Goal: Check status: Check status

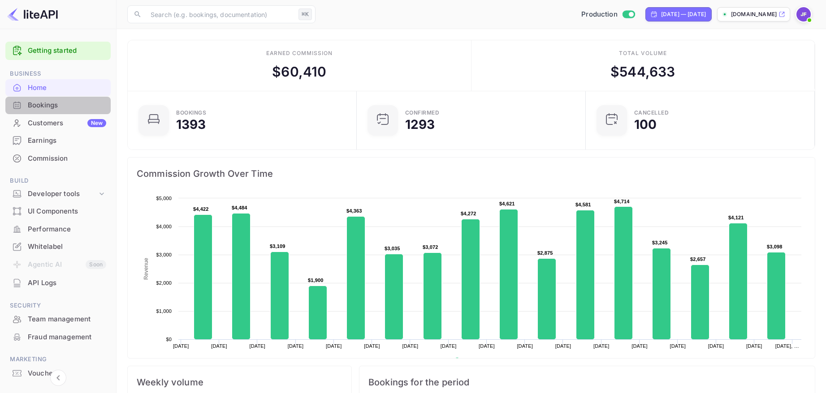
click at [50, 109] on div "Bookings" at bounding box center [67, 105] width 78 height 10
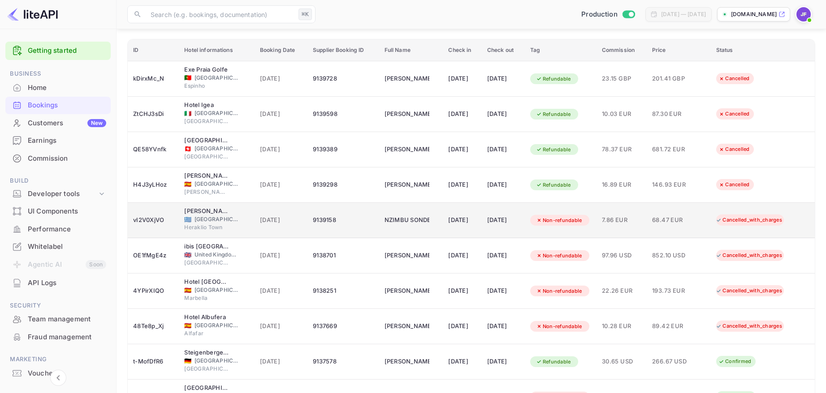
scroll to position [77, 0]
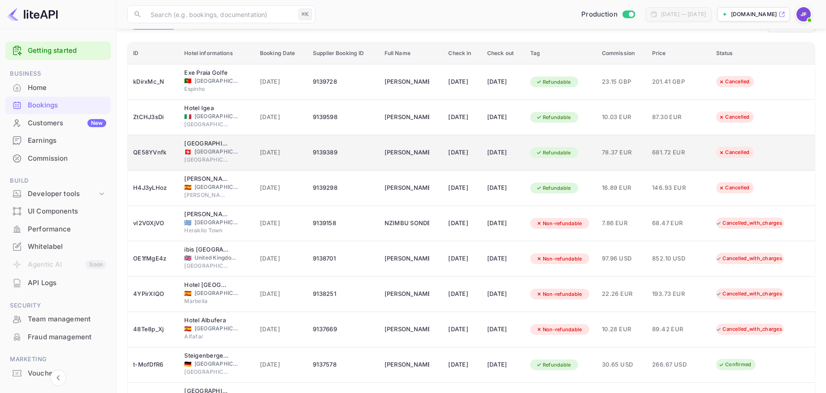
click at [357, 157] on div "9139389" at bounding box center [343, 153] width 61 height 14
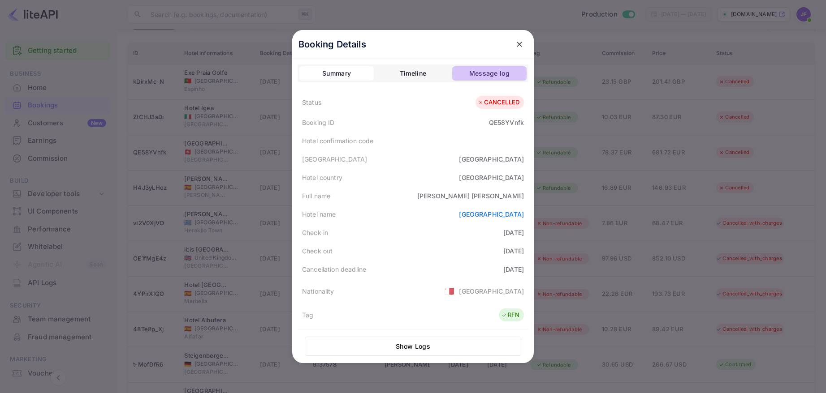
click at [500, 76] on div "Message log" at bounding box center [489, 73] width 40 height 11
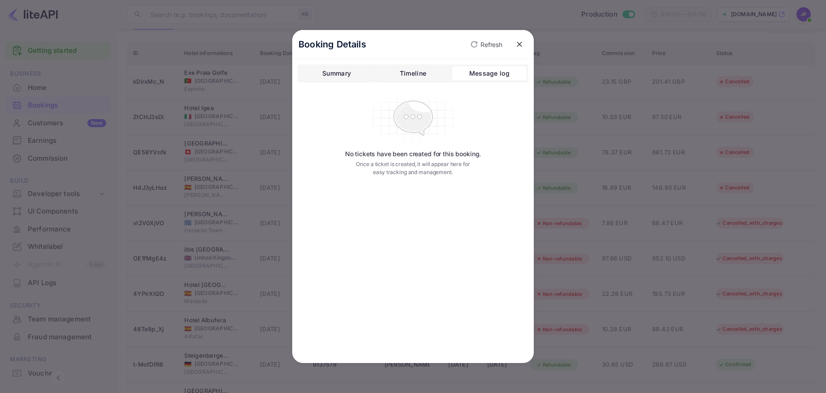
click at [427, 70] on button "Timeline" at bounding box center [412, 73] width 74 height 14
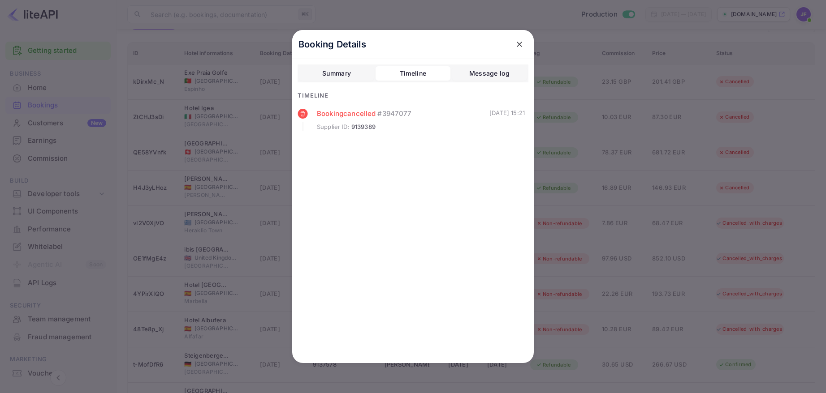
click at [339, 71] on div "Summary" at bounding box center [336, 73] width 29 height 11
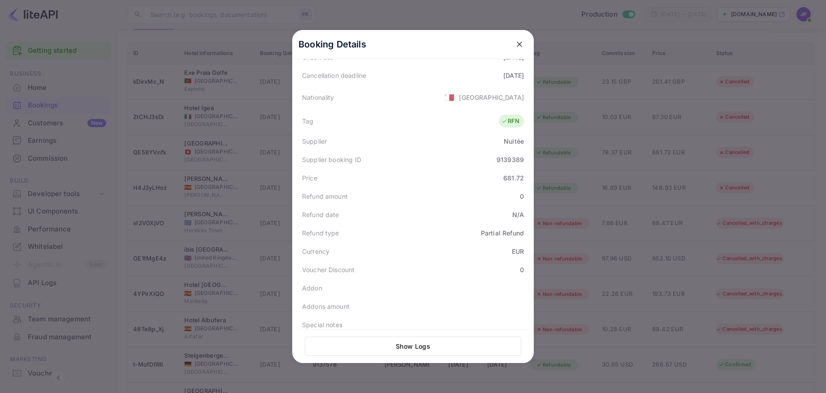
scroll to position [203, 0]
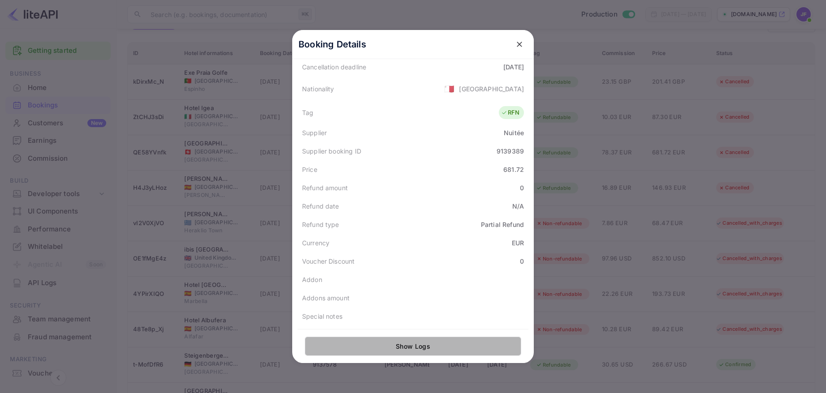
click at [419, 350] on button "Show Logs" at bounding box center [413, 346] width 216 height 19
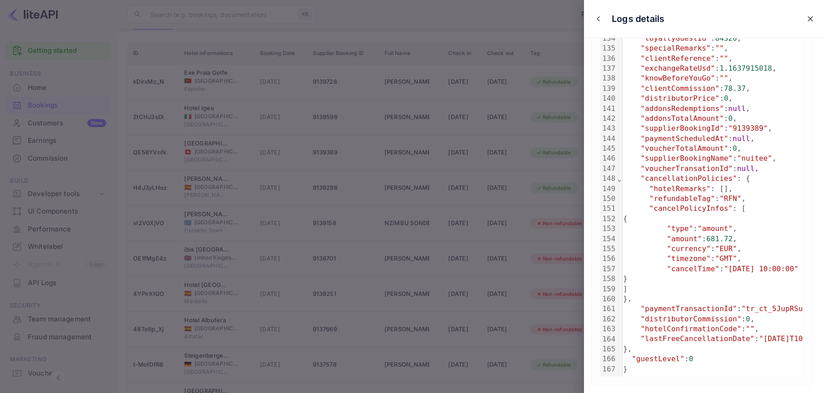
scroll to position [1425, 0]
drag, startPoint x: 807, startPoint y: 17, endPoint x: 758, endPoint y: 104, distance: 99.7
click at [807, 17] on icon "close" at bounding box center [810, 18] width 9 height 9
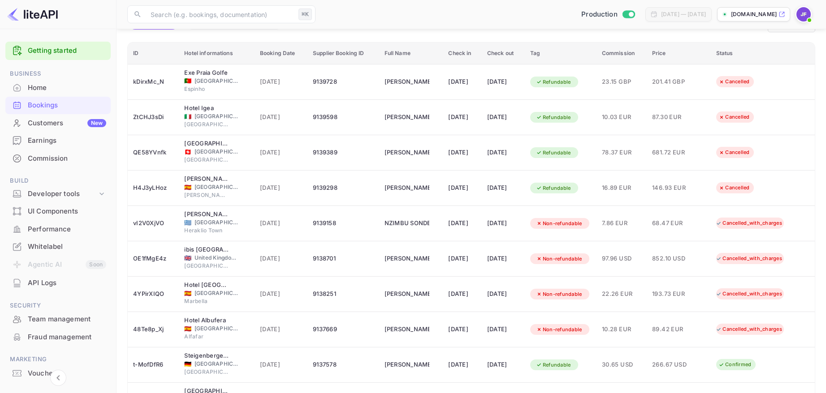
click at [40, 85] on div "Home" at bounding box center [67, 88] width 78 height 10
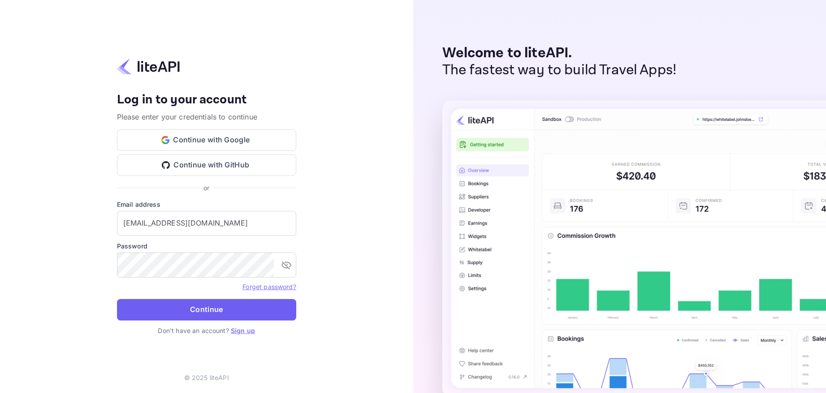
click at [222, 311] on button "Continue" at bounding box center [206, 310] width 179 height 22
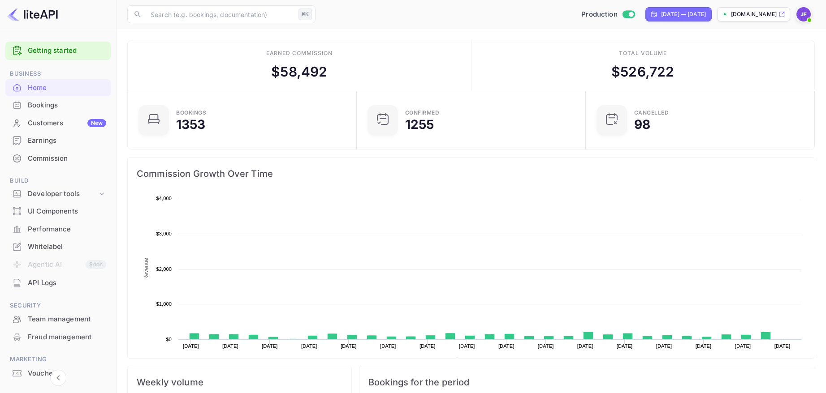
scroll to position [146, 224]
